Goal: Find specific page/section: Find specific page/section

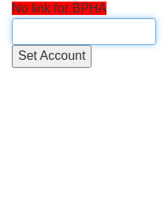
click at [17, 36] on input "text" at bounding box center [84, 31] width 144 height 27
type input "B"
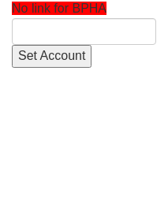
click at [65, 38] on input "text" at bounding box center [84, 31] width 144 height 27
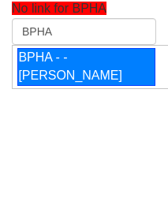
click at [78, 82] on div "BPHA - - [PERSON_NAME]" at bounding box center [86, 67] width 138 height 38
type input "BPHA - - [PERSON_NAME]"
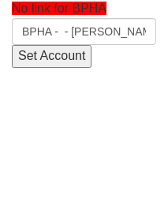
click at [44, 60] on input "Set Account" at bounding box center [52, 56] width 80 height 23
